Goal: Task Accomplishment & Management: Manage account settings

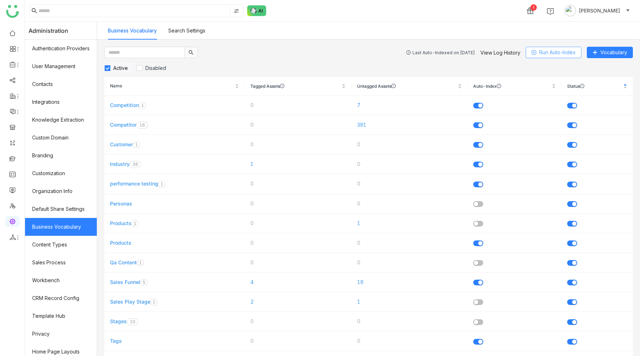
click at [543, 50] on span "Run Auto-Index" at bounding box center [557, 53] width 36 height 8
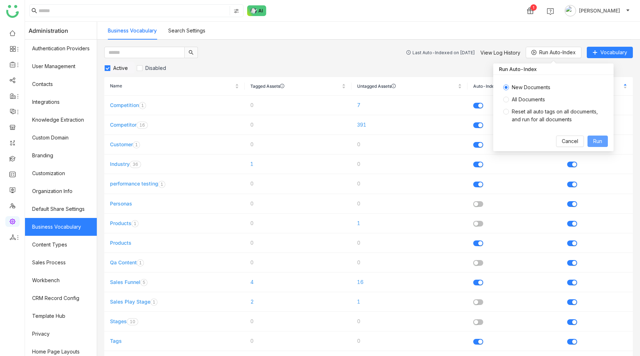
click at [590, 141] on button "Run" at bounding box center [597, 141] width 20 height 11
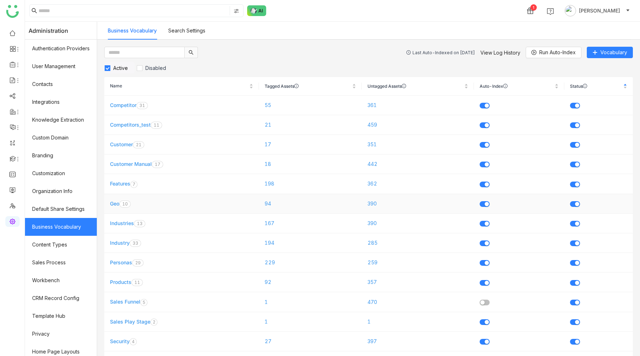
click at [117, 205] on link "Geo" at bounding box center [114, 204] width 9 height 6
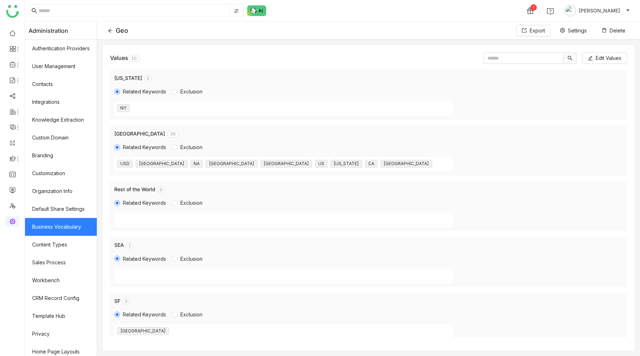
scroll to position [284, 0]
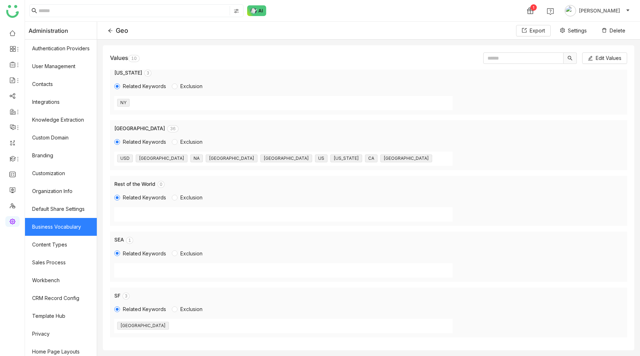
click at [111, 30] on icon at bounding box center [110, 31] width 4 height 4
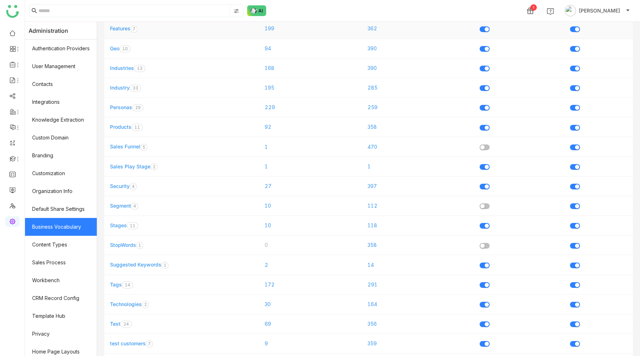
scroll to position [184, 0]
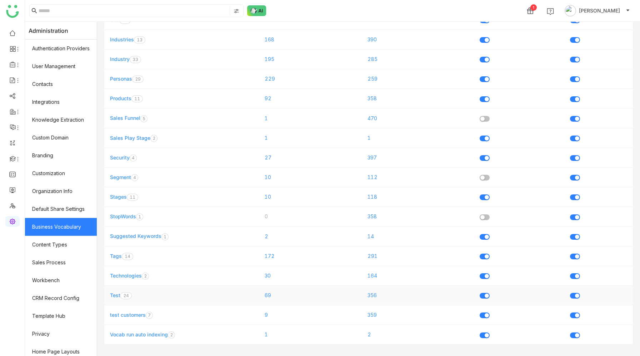
click at [116, 297] on link "Test" at bounding box center [115, 295] width 10 height 6
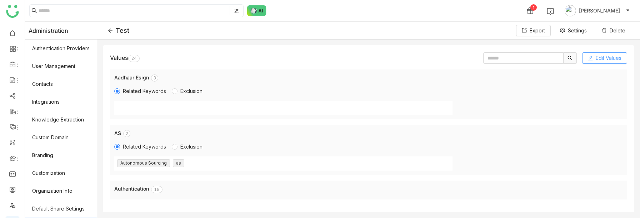
click at [609, 57] on span "Edit Values" at bounding box center [608, 58] width 26 height 8
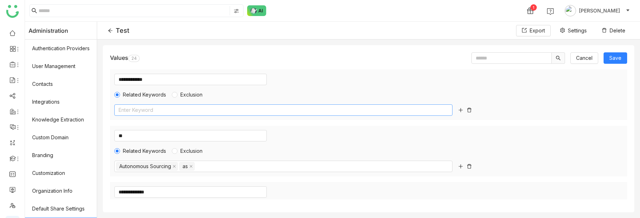
click at [164, 112] on nz-select-top-control "Enter Keyword" at bounding box center [283, 110] width 338 height 11
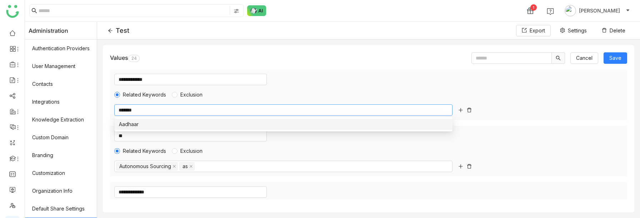
type input "*******"
click at [291, 125] on div "Aadhaar" at bounding box center [283, 125] width 329 height 8
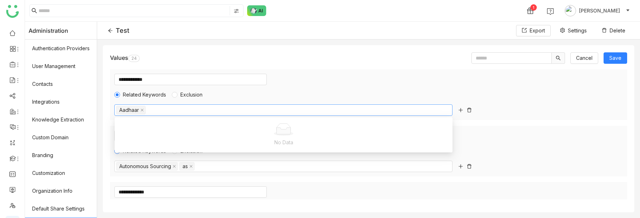
click at [524, 98] on div "**********" at bounding box center [368, 95] width 517 height 51
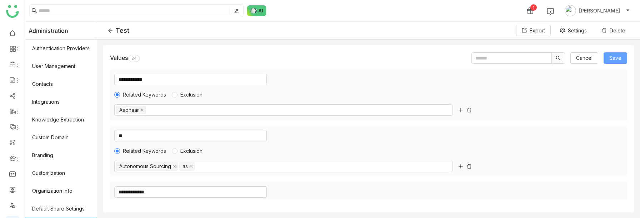
click at [614, 59] on span "Save" at bounding box center [615, 58] width 12 height 8
